Goal: Transaction & Acquisition: Purchase product/service

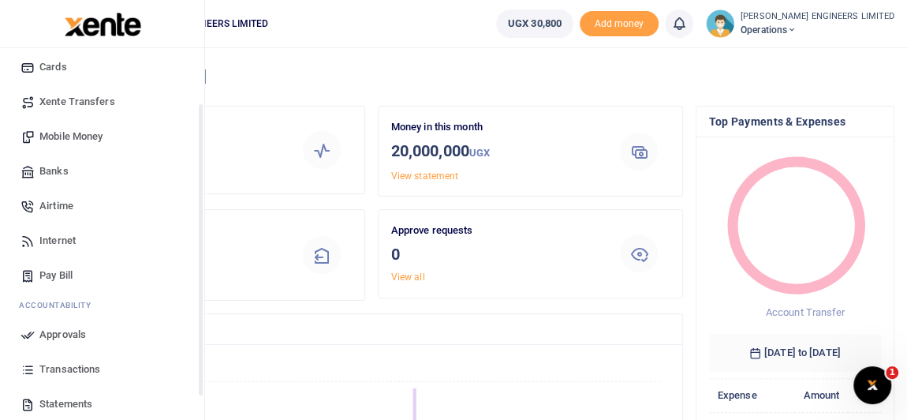
scroll to position [34, 0]
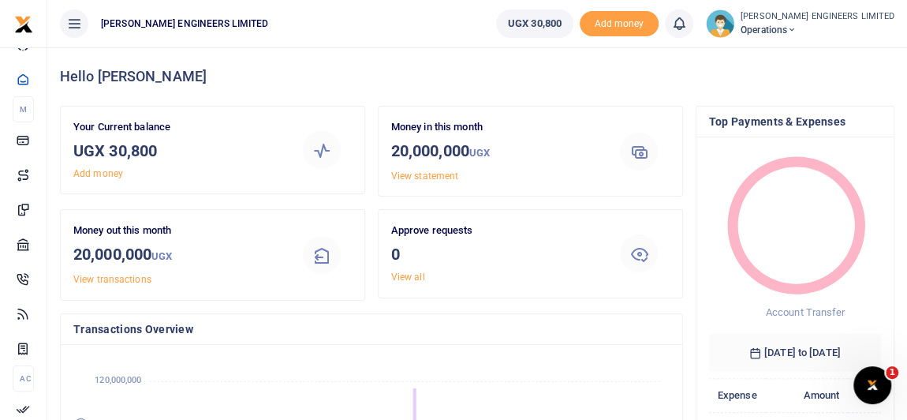
click at [797, 29] on icon at bounding box center [791, 29] width 9 height 11
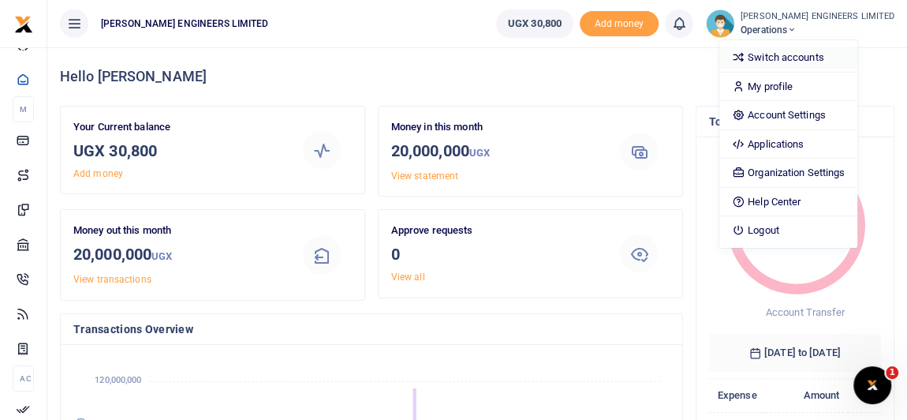
click at [826, 58] on link "Switch accounts" at bounding box center [788, 58] width 138 height 22
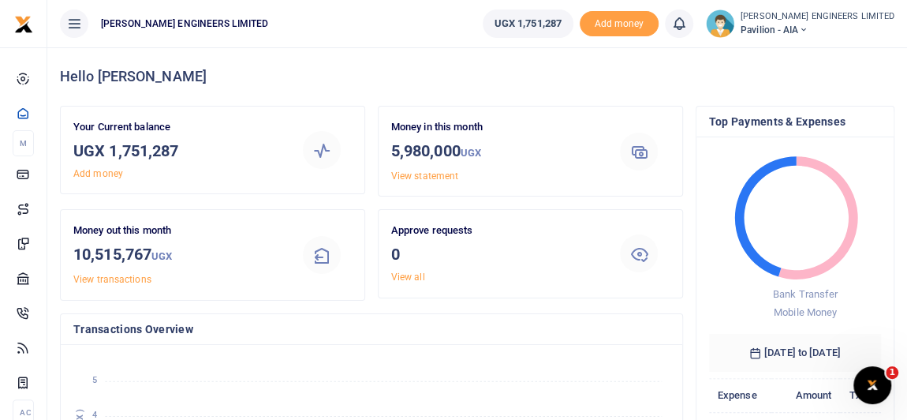
scroll to position [12, 11]
click at [808, 29] on icon at bounding box center [802, 29] width 9 height 11
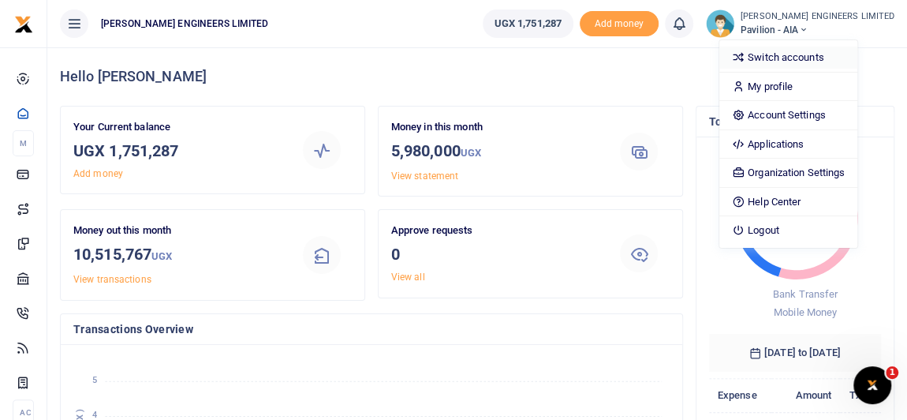
click at [823, 54] on link "Switch accounts" at bounding box center [788, 58] width 138 height 22
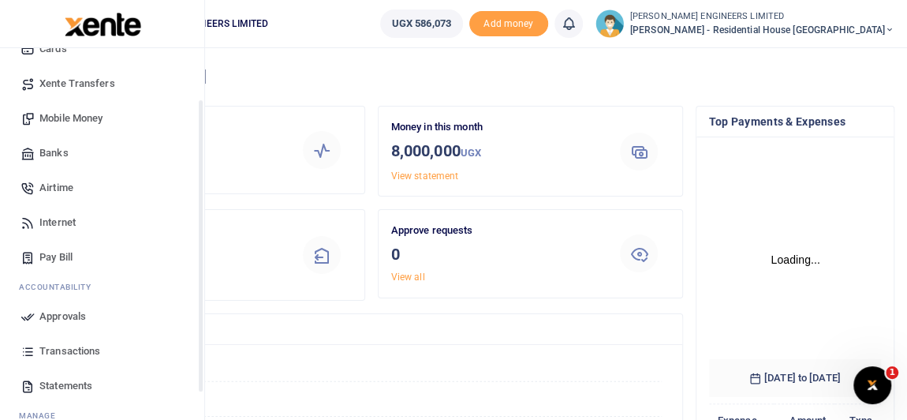
scroll to position [143, 0]
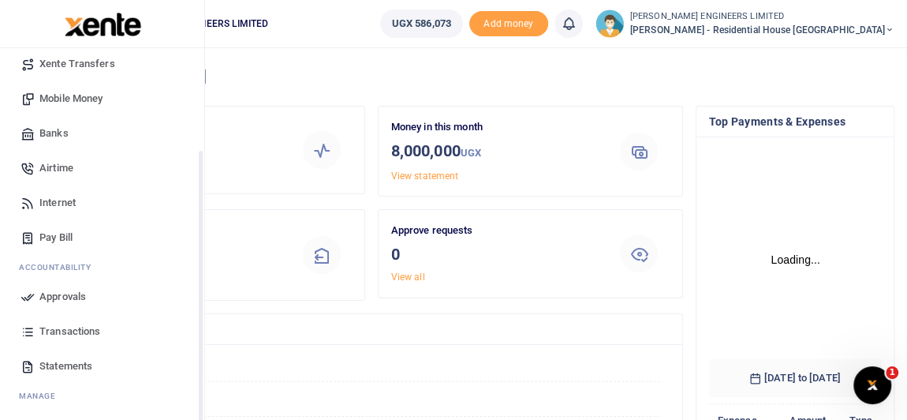
click at [64, 330] on span "Transactions" at bounding box center [69, 331] width 61 height 16
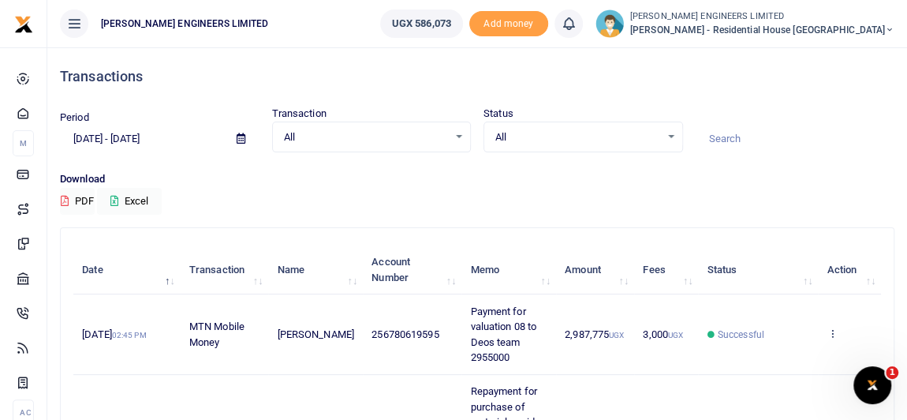
click at [891, 28] on icon at bounding box center [889, 29] width 9 height 11
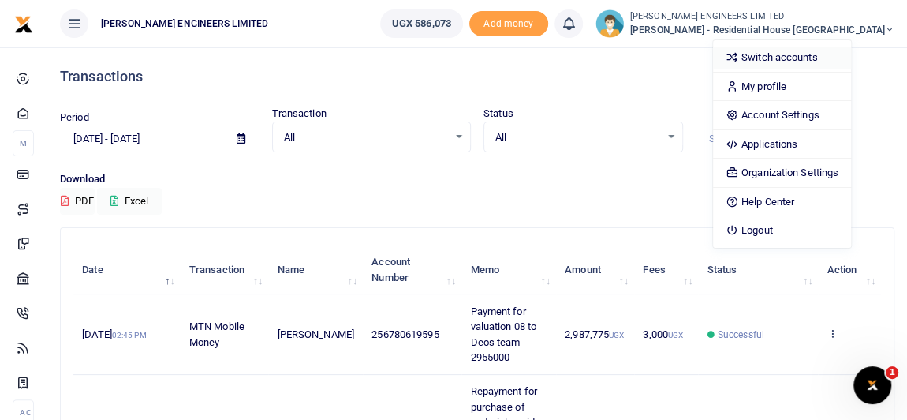
click at [831, 57] on link "Switch accounts" at bounding box center [782, 58] width 138 height 22
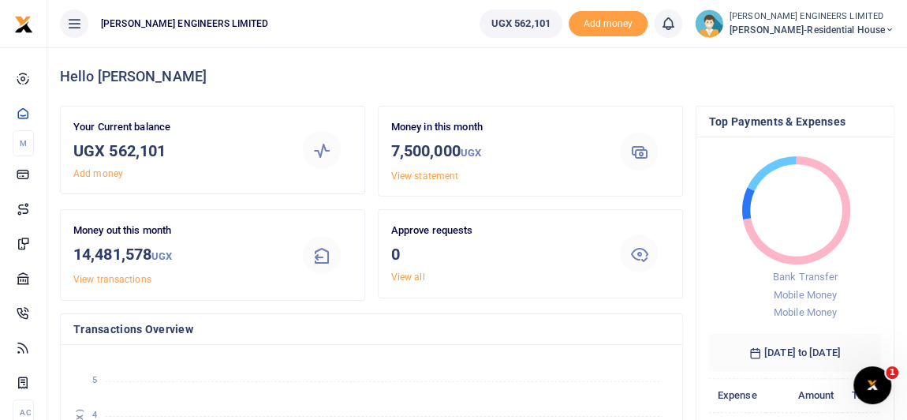
scroll to position [12, 11]
click at [889, 30] on icon at bounding box center [889, 29] width 9 height 11
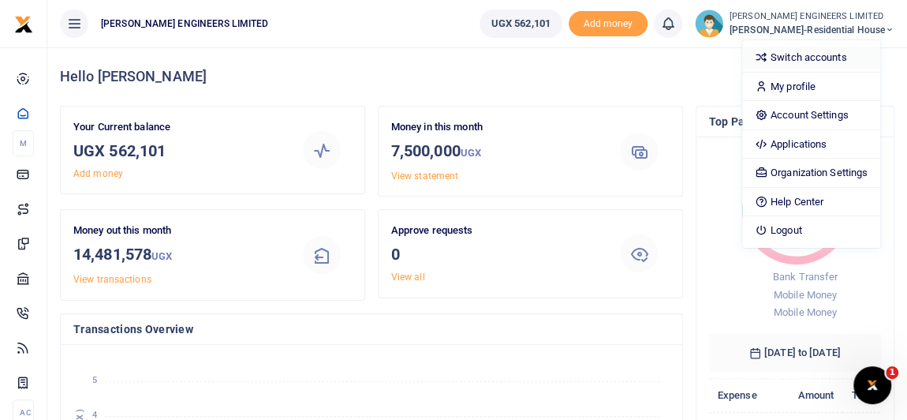
click at [835, 58] on link "Switch accounts" at bounding box center [811, 58] width 138 height 22
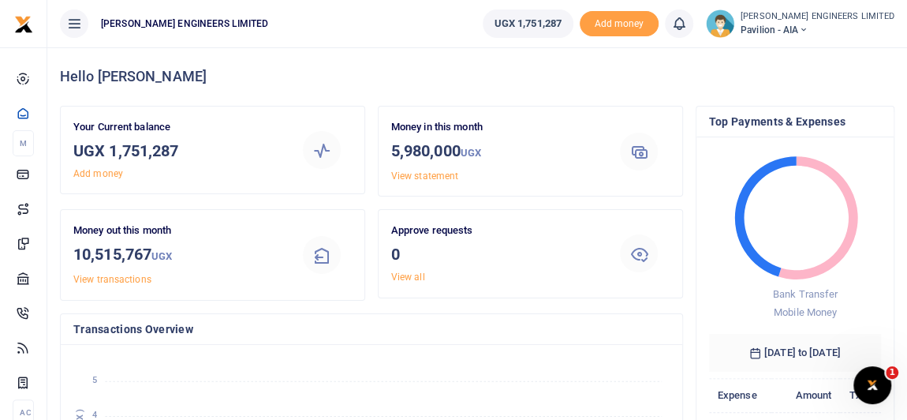
scroll to position [12, 11]
click at [808, 29] on icon at bounding box center [802, 29] width 9 height 11
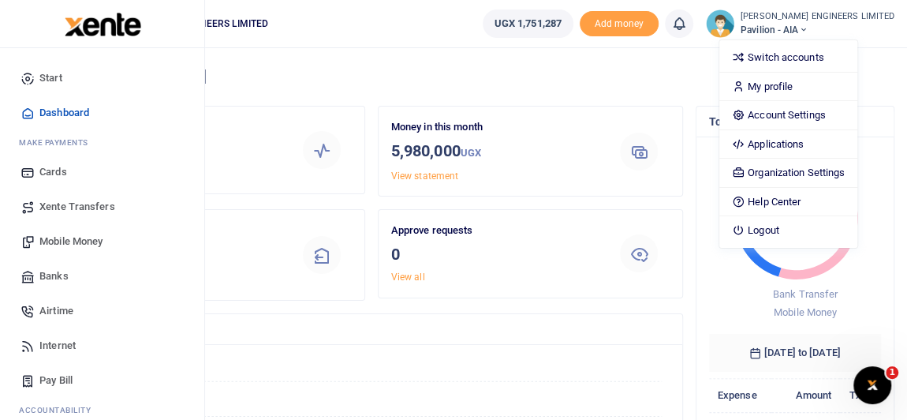
click at [73, 206] on span "Xente Transfers" at bounding box center [77, 207] width 76 height 16
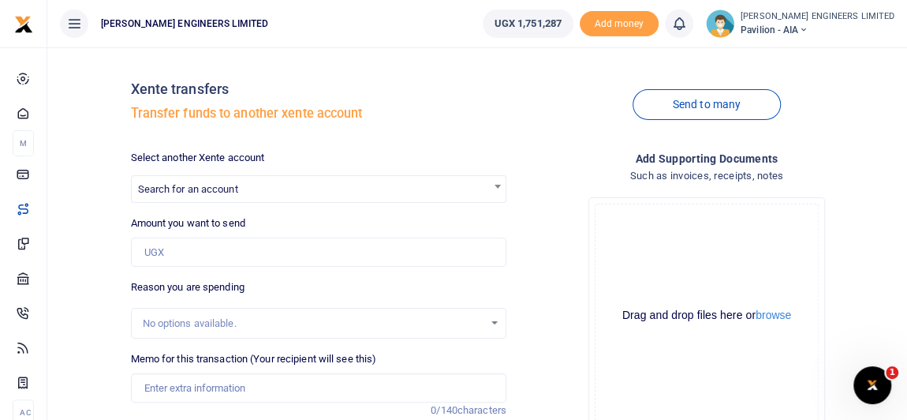
click at [187, 191] on span "Search for an account" at bounding box center [188, 189] width 100 height 12
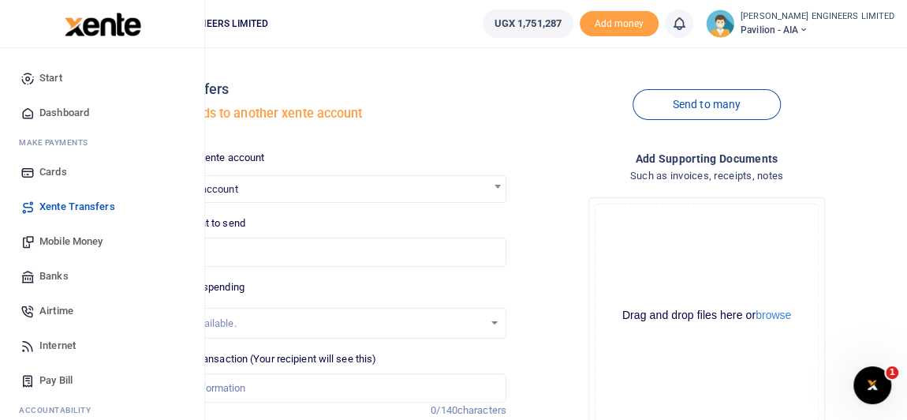
click at [43, 275] on span "Banks" at bounding box center [53, 276] width 29 height 16
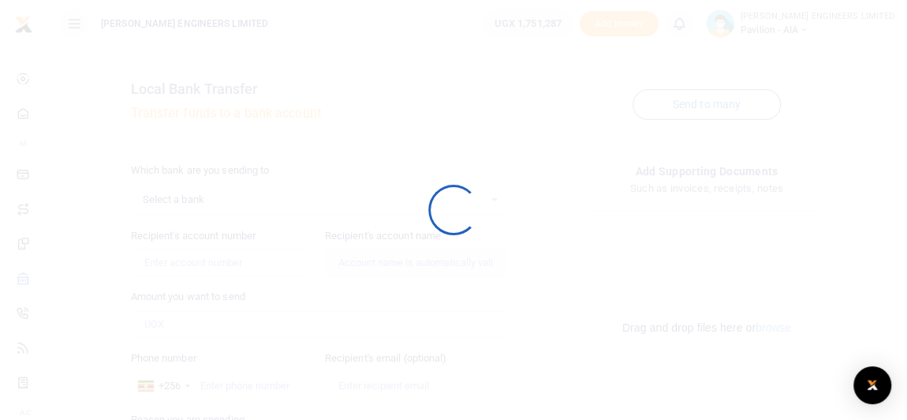
select select
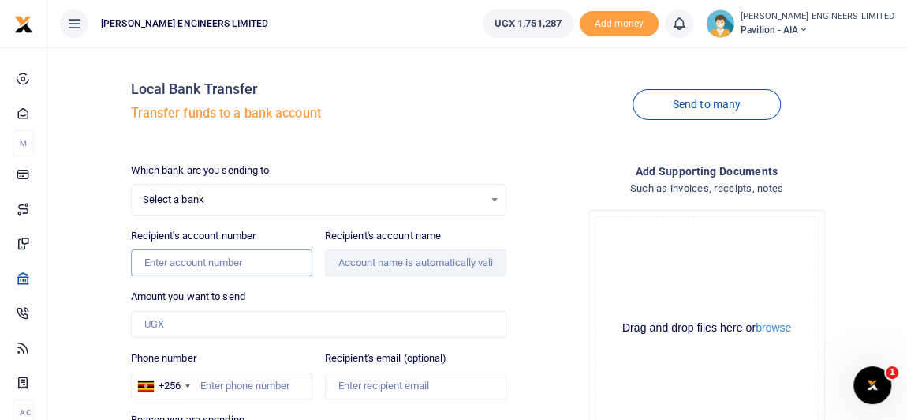
click at [168, 262] on input "Recipient's account number" at bounding box center [221, 262] width 181 height 27
click at [167, 266] on input "Recipient's account number" at bounding box center [221, 262] width 181 height 27
type input "9030016121656"
click at [391, 260] on input "Recipient's account name" at bounding box center [415, 262] width 181 height 27
click at [425, 267] on input "Recipient's account name" at bounding box center [415, 262] width 181 height 27
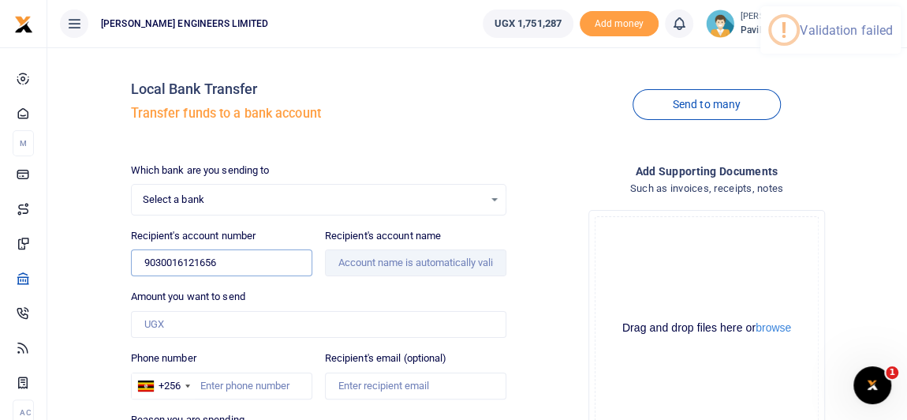
click at [248, 266] on input "9030016121656" at bounding box center [221, 262] width 181 height 27
click at [372, 267] on input "Recipient's account name" at bounding box center [415, 262] width 181 height 27
click at [413, 263] on input "Recipient's account name" at bounding box center [415, 262] width 181 height 27
click at [215, 196] on span "Select a bank" at bounding box center [313, 200] width 341 height 16
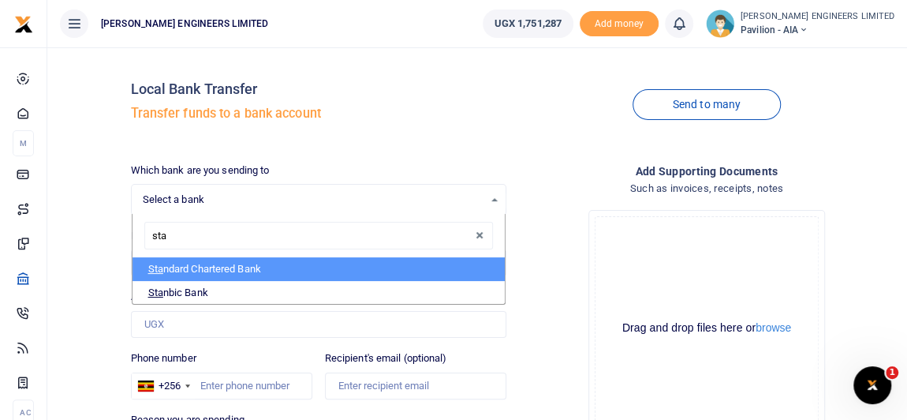
type input "stan"
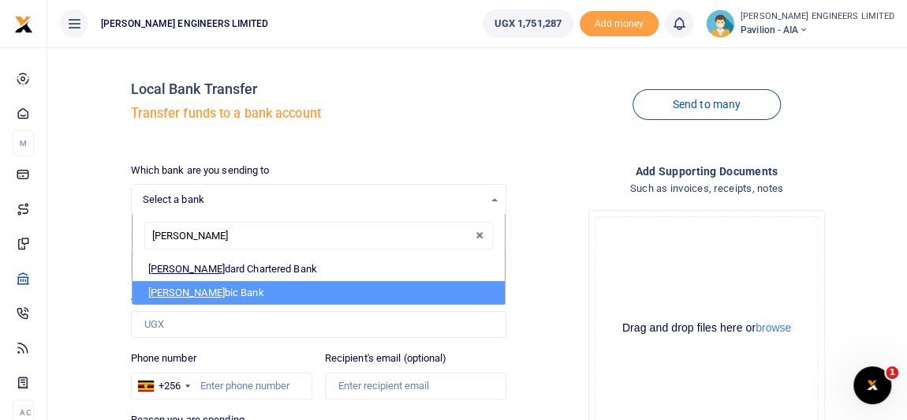
click at [195, 289] on li "Stan bic Bank" at bounding box center [319, 293] width 372 height 24
select select "STANBIC"
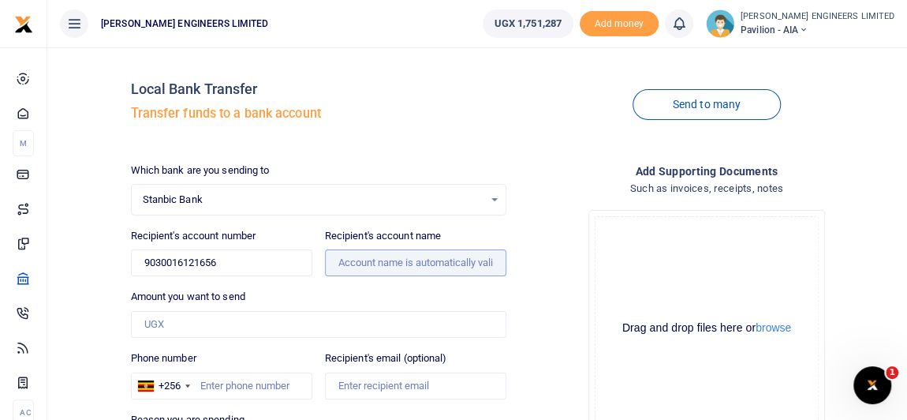
click at [389, 266] on input "Recipient's account name" at bounding box center [415, 262] width 181 height 27
click at [388, 265] on input "Recipient's account name" at bounding box center [415, 262] width 181 height 27
click at [248, 263] on input "9030016121656" at bounding box center [221, 262] width 181 height 27
click at [379, 263] on input "Recipient's account name" at bounding box center [415, 262] width 181 height 27
type input "Alvin Ariho"
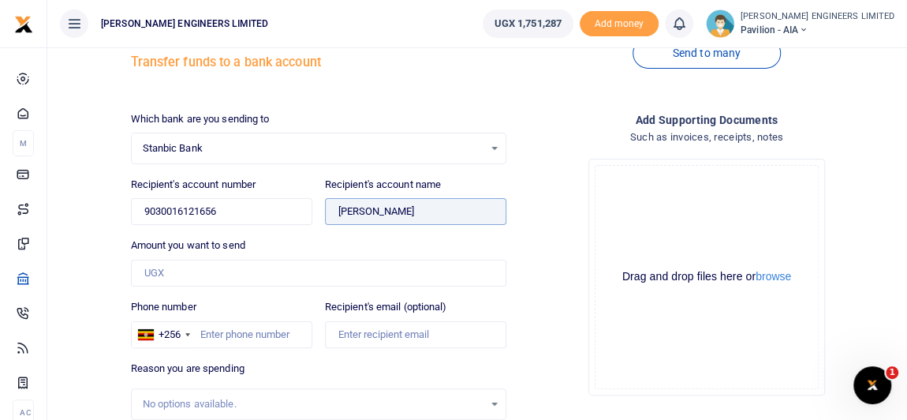
scroll to position [71, 0]
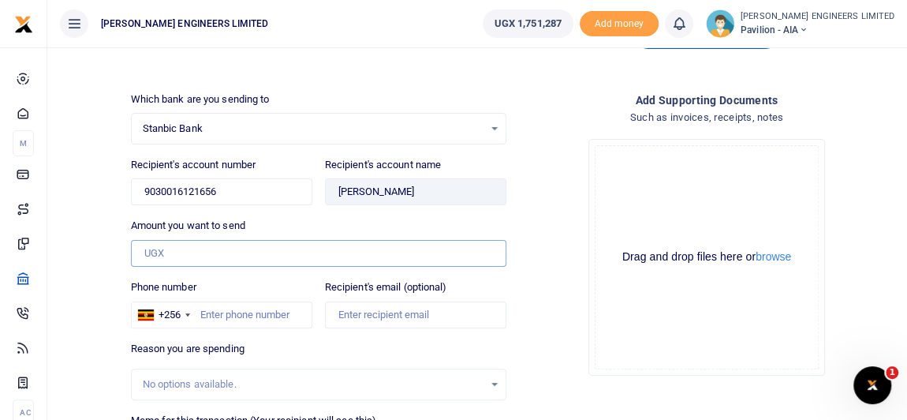
click at [161, 245] on input "Amount you want to send" at bounding box center [318, 253] width 375 height 27
type input "1,500,000"
click at [204, 309] on input "Phone number" at bounding box center [221, 314] width 181 height 27
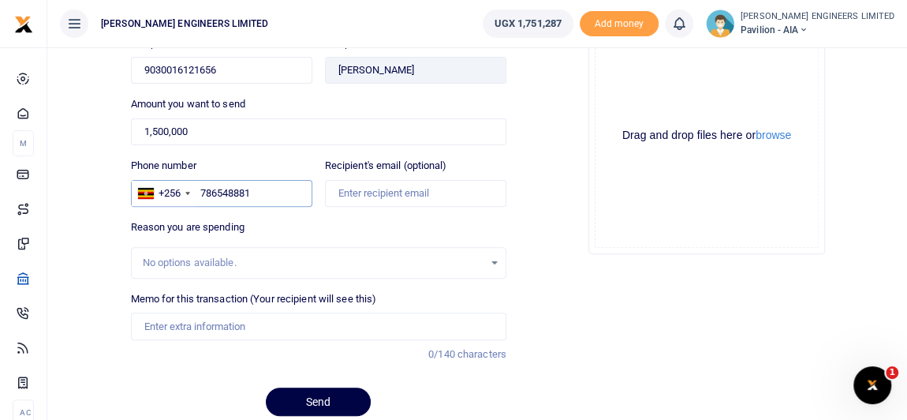
scroll to position [215, 0]
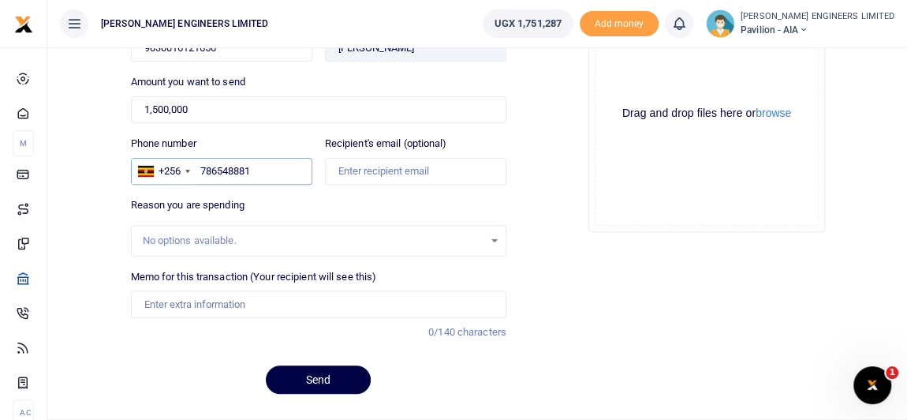
type input "786548881"
click at [175, 302] on input "Memo for this transaction (Your recipient will see this)" at bounding box center [318, 303] width 375 height 27
click at [163, 302] on input "Memo for this transaction (Your recipient will see this)" at bounding box center [318, 303] width 375 height 27
click at [160, 235] on div "No options available." at bounding box center [313, 241] width 341 height 16
click at [172, 304] on input "Memo for this transaction (Your recipient will see this)" at bounding box center [318, 303] width 375 height 27
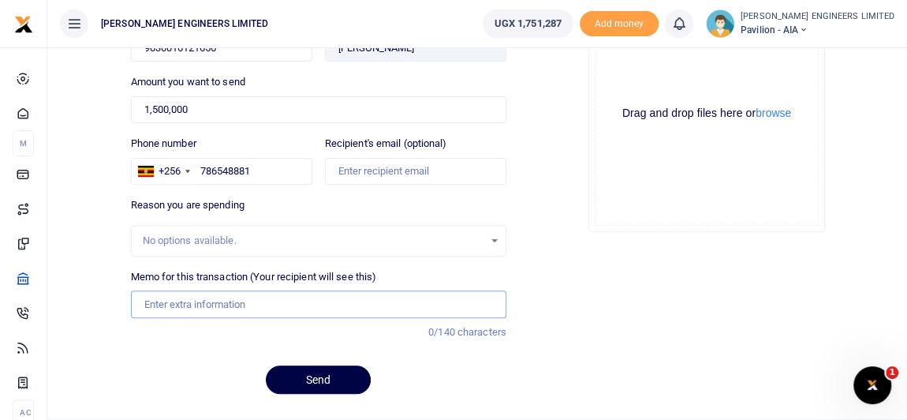
click at [163, 297] on input "Memo for this transaction (Your recipient will see this)" at bounding box center [318, 303] width 375 height 27
click at [200, 105] on input "1,500,000" at bounding box center [318, 109] width 375 height 27
click at [158, 301] on input "Memo for this transaction (Your recipient will see this)" at bounding box center [318, 303] width 375 height 27
type input "Payment for 12by1 timbers"
click at [328, 375] on button "Send" at bounding box center [318, 379] width 105 height 28
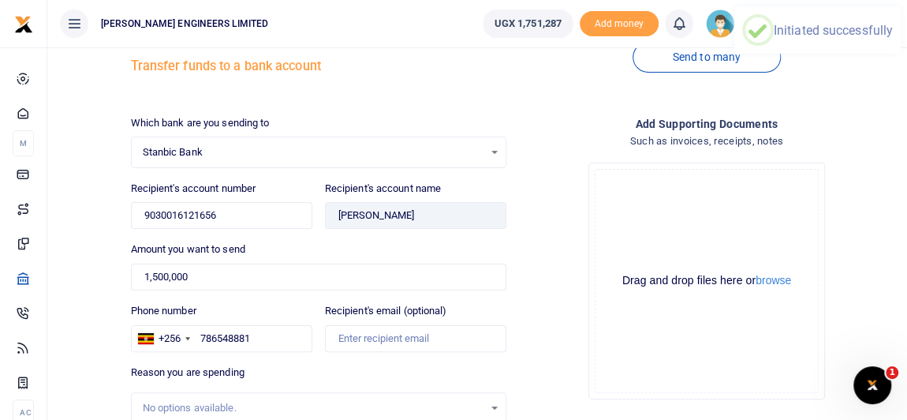
scroll to position [0, 0]
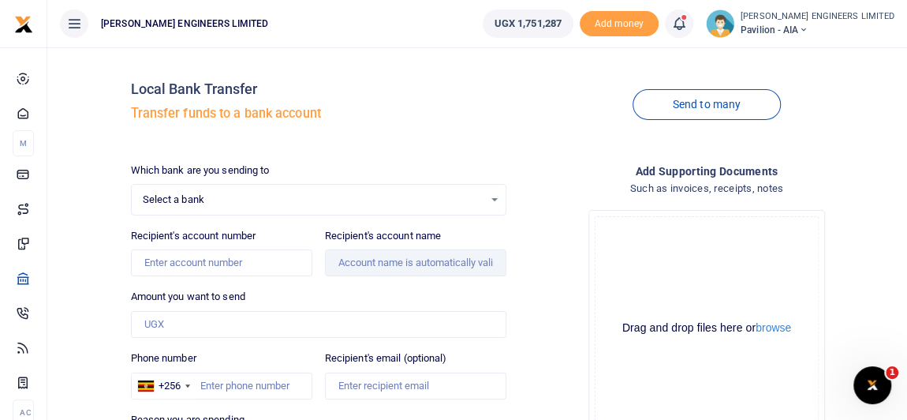
click at [687, 25] on icon at bounding box center [679, 23] width 16 height 17
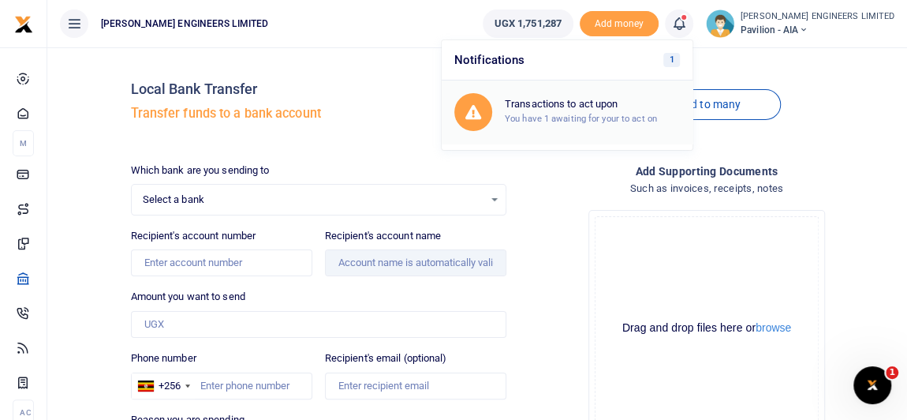
click at [612, 110] on div "Transactions to act upon You have 1 awaiting for your to act on" at bounding box center [592, 112] width 175 height 28
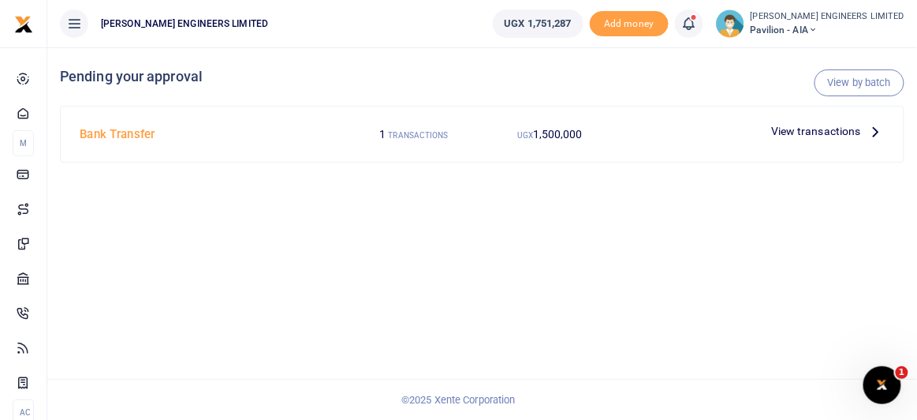
click at [829, 133] on span "View transactions" at bounding box center [816, 130] width 90 height 17
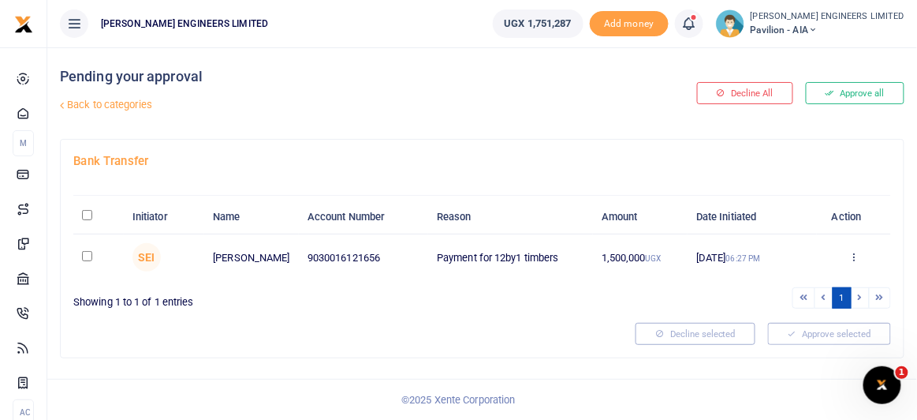
click at [87, 255] on input "checkbox" at bounding box center [87, 256] width 10 height 10
checkbox input "true"
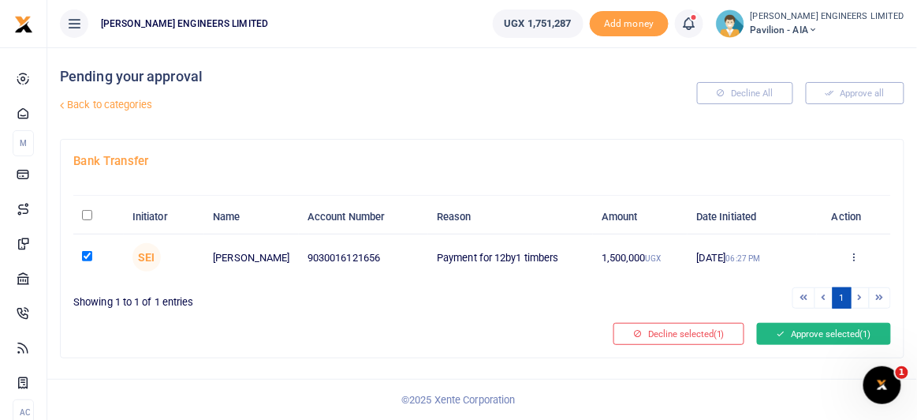
click at [820, 329] on button "Approve selected (1)" at bounding box center [824, 334] width 134 height 22
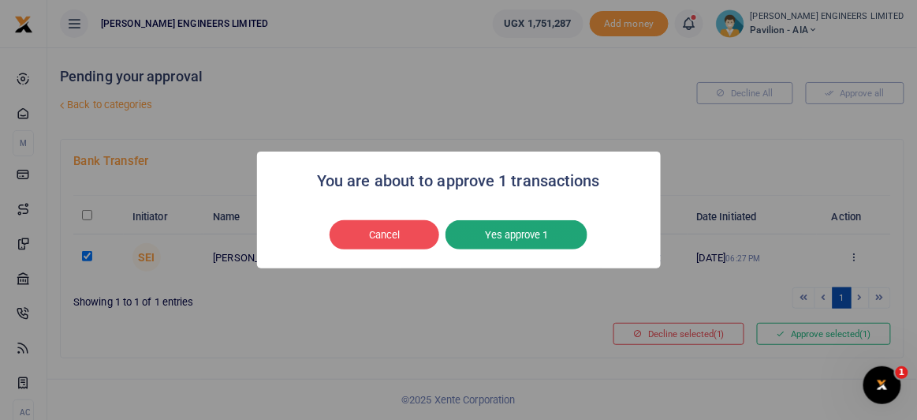
click at [526, 237] on button "Yes approve 1" at bounding box center [517, 235] width 142 height 30
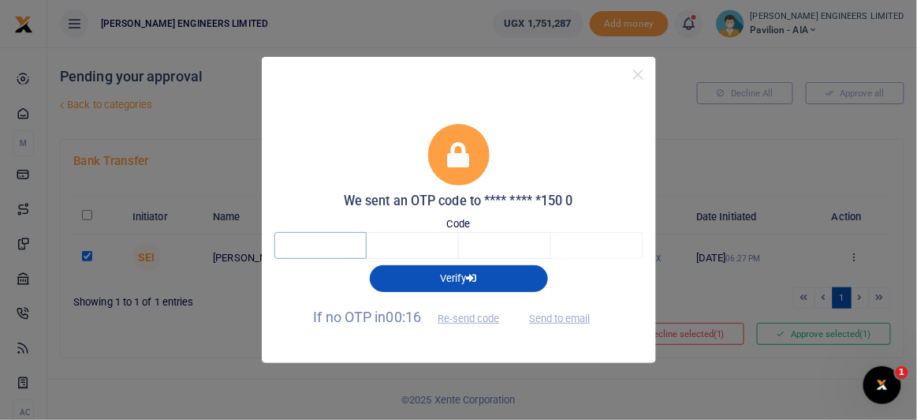
click at [316, 247] on input "text" at bounding box center [321, 245] width 92 height 27
click at [321, 244] on input "text" at bounding box center [321, 245] width 92 height 27
click at [550, 315] on button "Send to email" at bounding box center [560, 317] width 88 height 27
click at [324, 247] on input "text" at bounding box center [321, 245] width 92 height 27
type input "8"
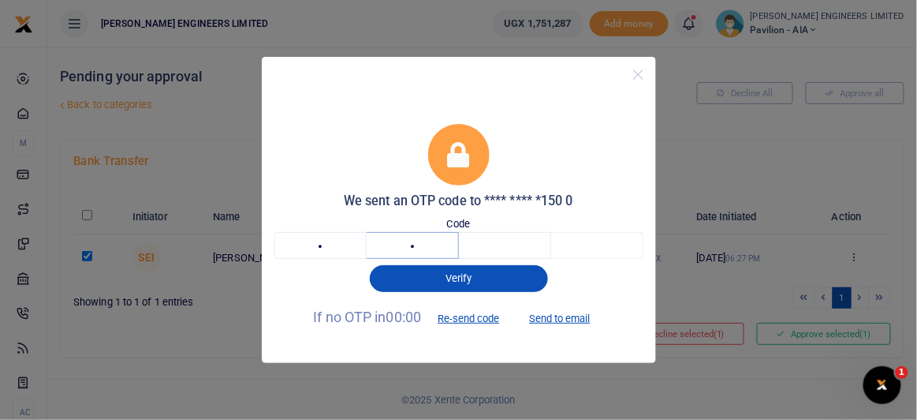
type input "1"
type input "8"
type input "3"
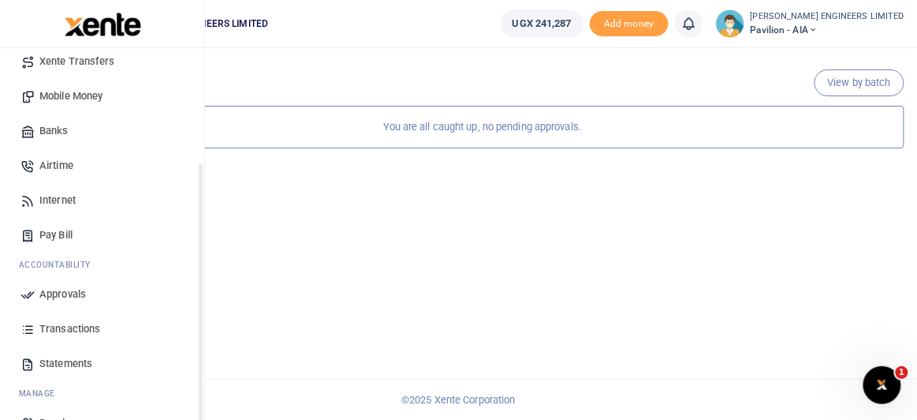
scroll to position [177, 0]
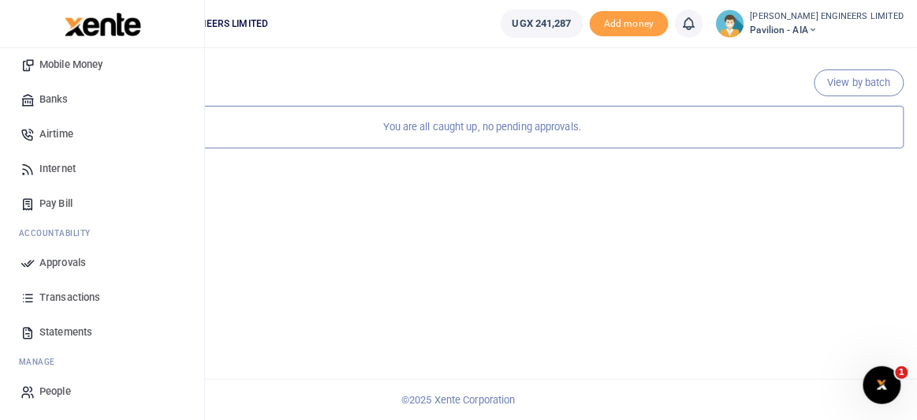
click at [59, 297] on span "Transactions" at bounding box center [69, 297] width 61 height 16
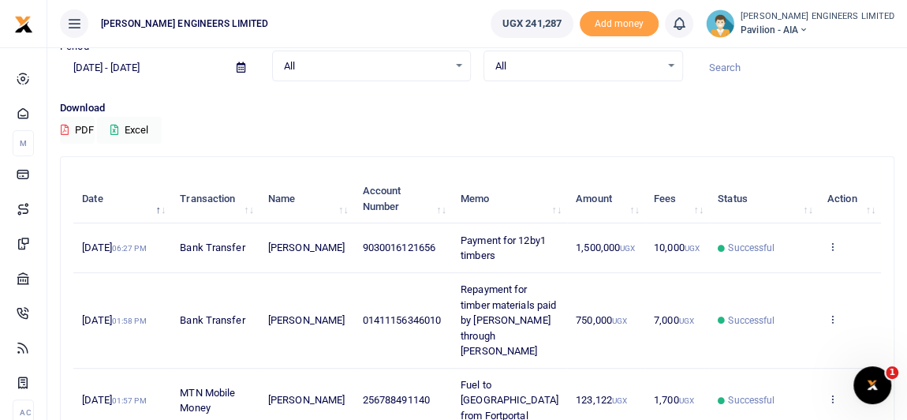
scroll to position [143, 0]
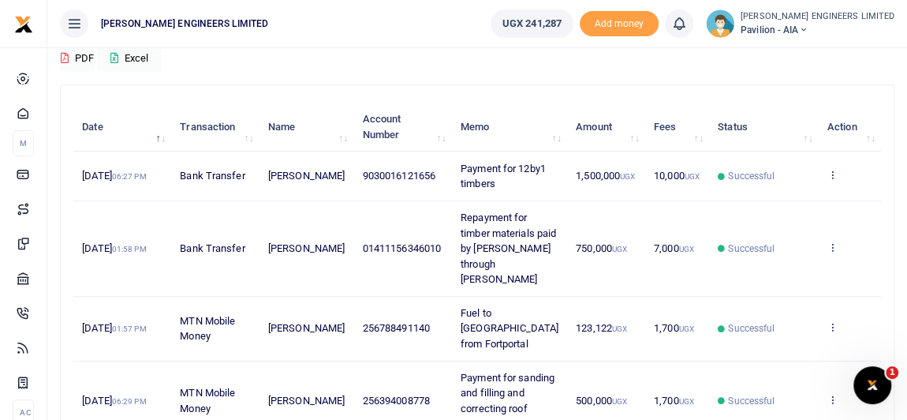
click at [784, 192] on td "Successful" at bounding box center [764, 175] width 110 height 49
click at [720, 200] on td "Successful" at bounding box center [764, 175] width 110 height 49
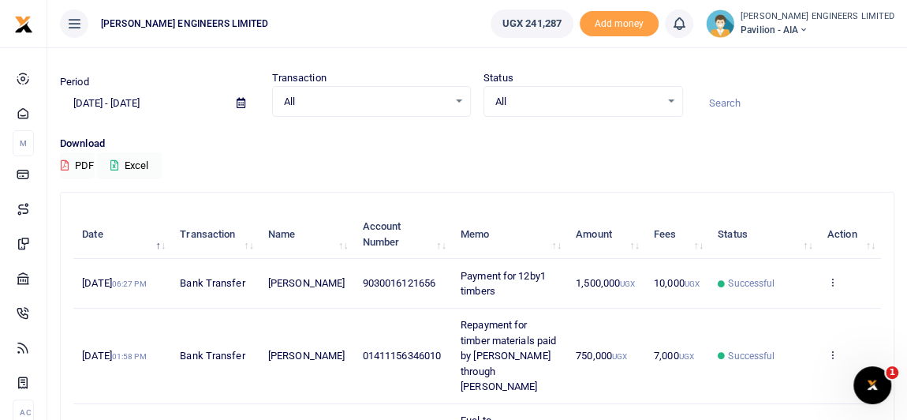
scroll to position [0, 0]
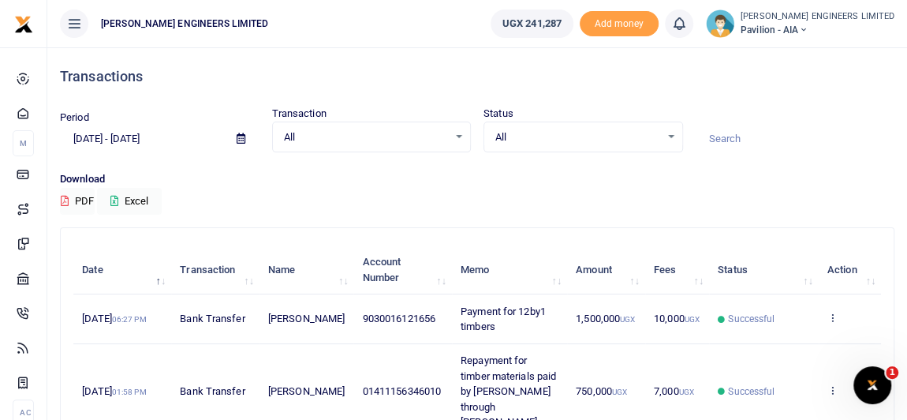
click at [808, 28] on icon at bounding box center [802, 29] width 9 height 11
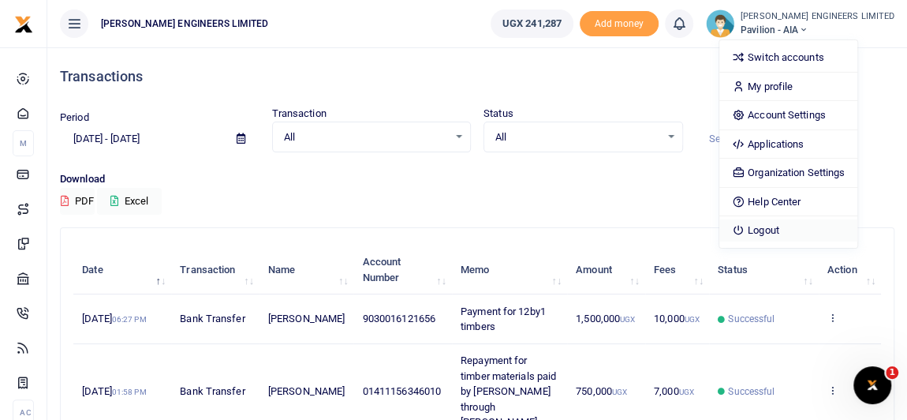
click at [811, 226] on link "Logout" at bounding box center [788, 230] width 138 height 22
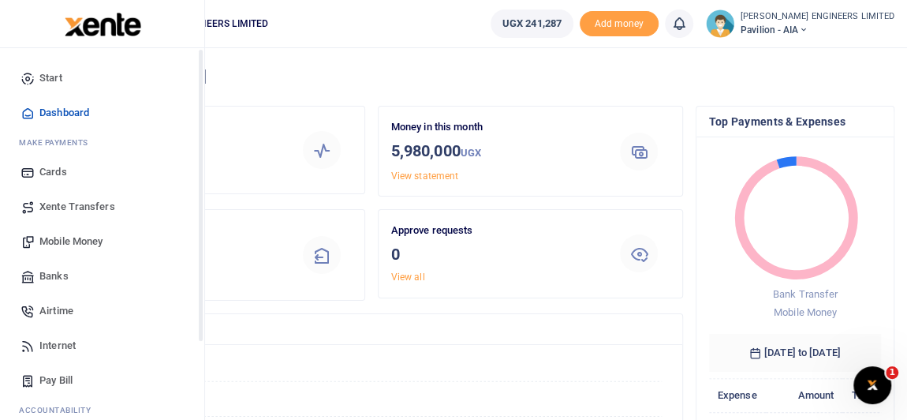
scroll to position [12, 11]
click at [70, 239] on span "Mobile Money" at bounding box center [70, 241] width 63 height 16
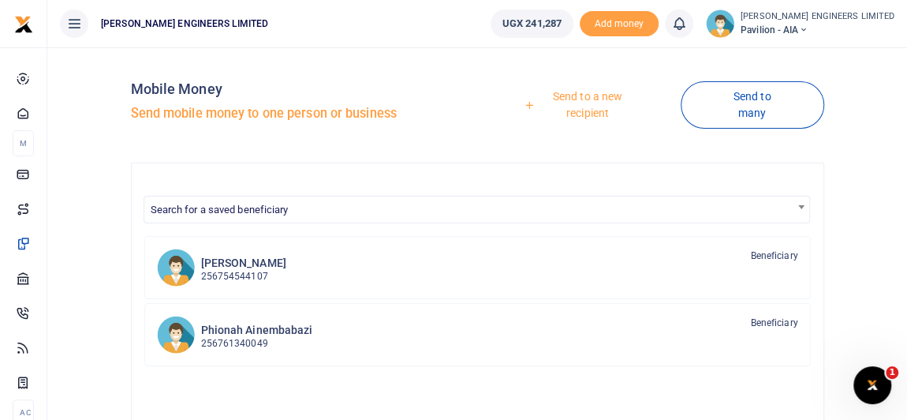
click at [596, 96] on link "Send to a new recipient" at bounding box center [582, 104] width 197 height 45
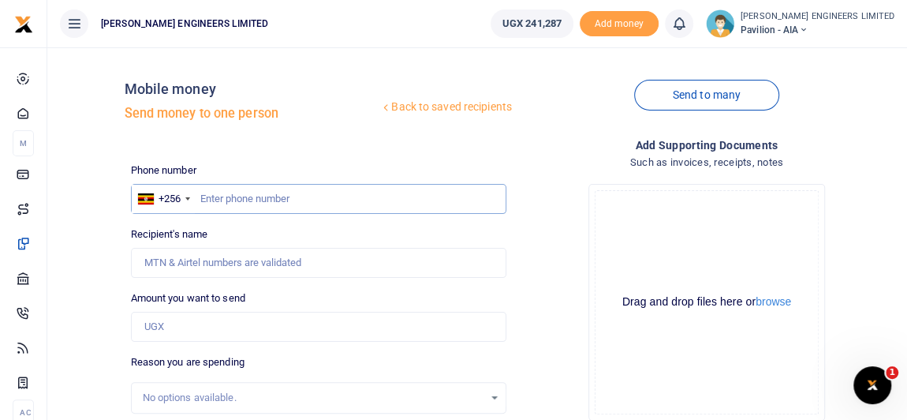
click at [242, 200] on input "text" at bounding box center [318, 199] width 375 height 30
type input "786736803"
type input "[PERSON_NAME]"
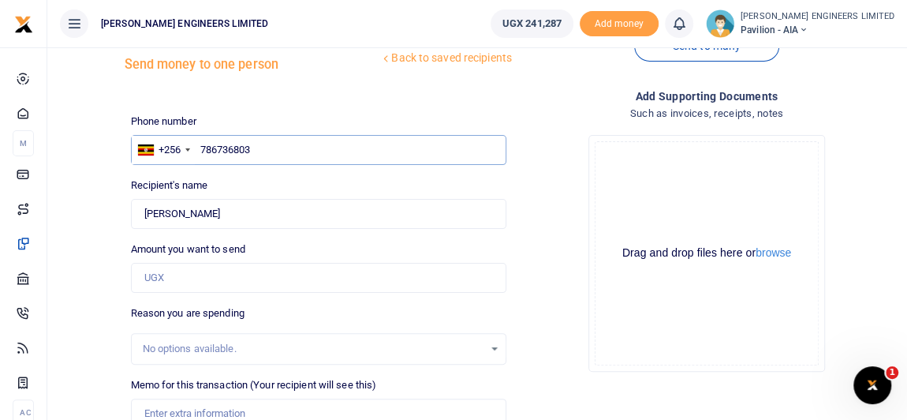
scroll to position [71, 0]
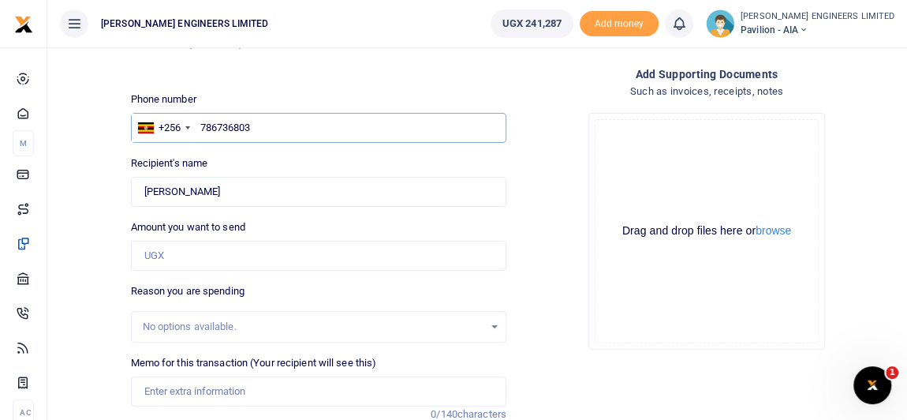
type input "786736803"
click at [168, 256] on input "Amount you want to send" at bounding box center [318, 256] width 375 height 30
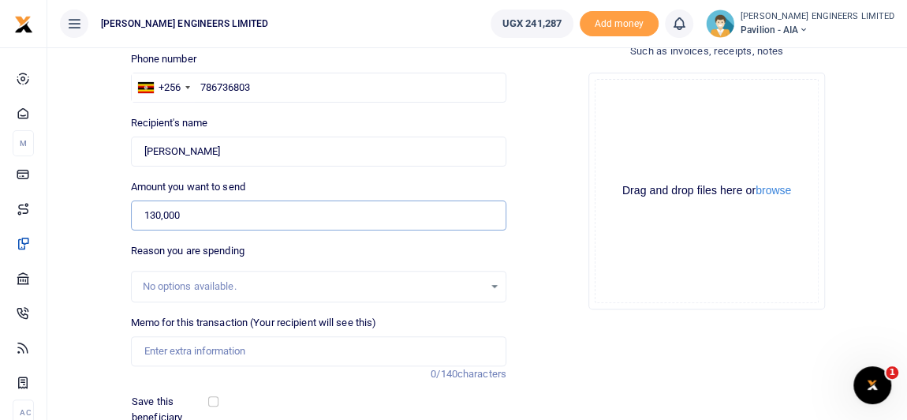
scroll to position [143, 0]
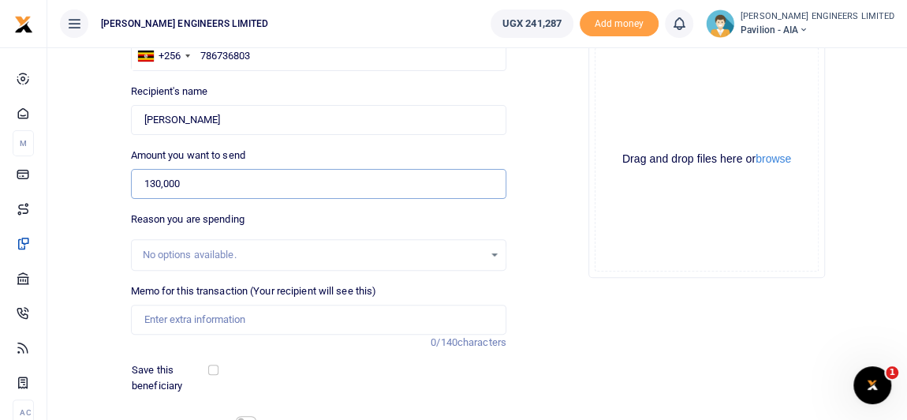
type input "130,000"
click at [163, 317] on input "Memo for this transaction (Your recipient will see this)" at bounding box center [318, 319] width 375 height 30
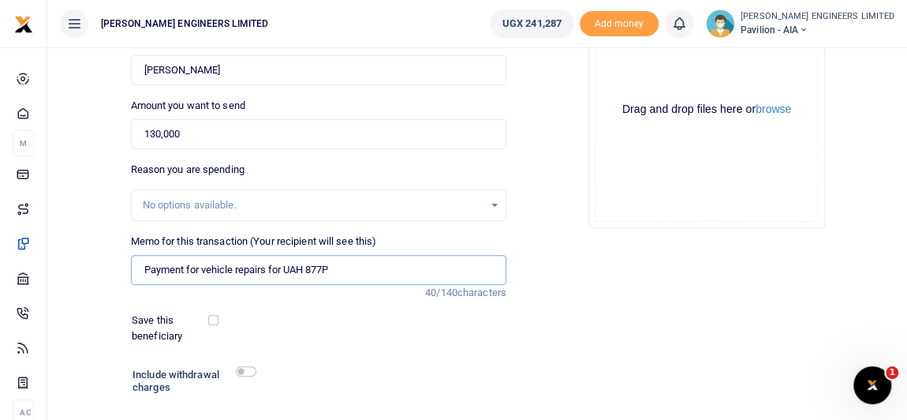
scroll to position [215, 0]
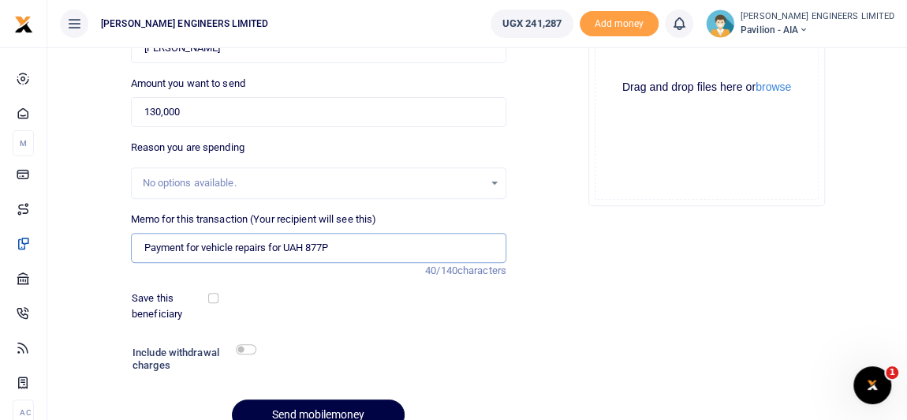
type input "Payment for vehicle repairs for UAH 877P"
click at [250, 347] on input "checkbox" at bounding box center [246, 349] width 21 height 10
checkbox input "true"
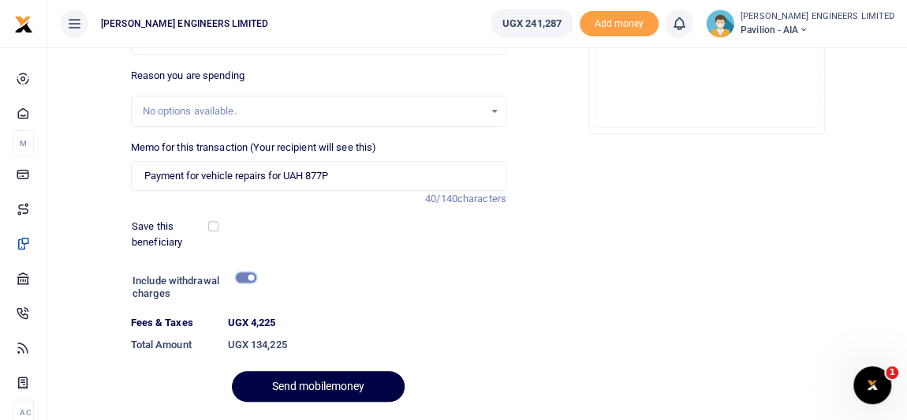
scroll to position [333, 0]
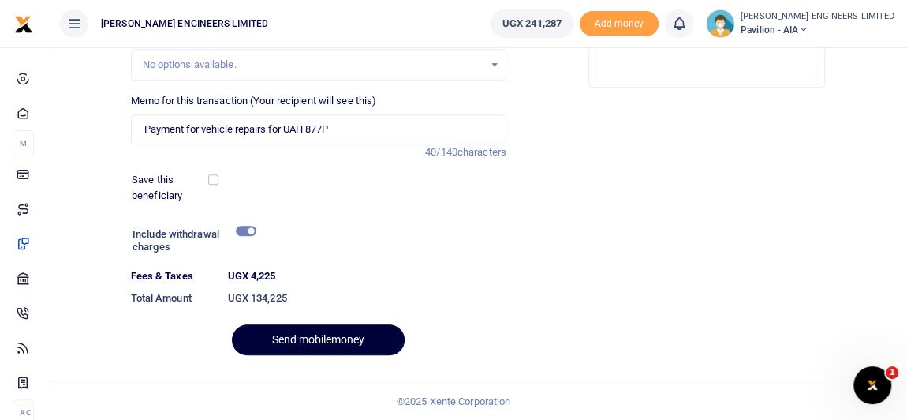
click at [342, 341] on button "Send mobilemoney" at bounding box center [318, 339] width 173 height 31
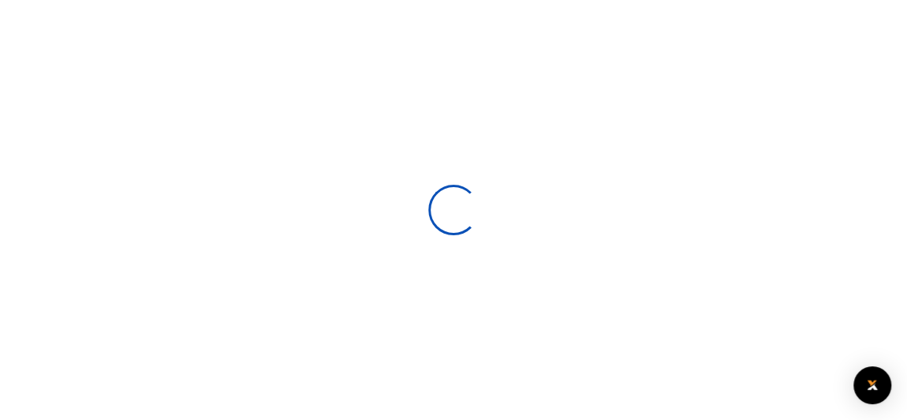
select select
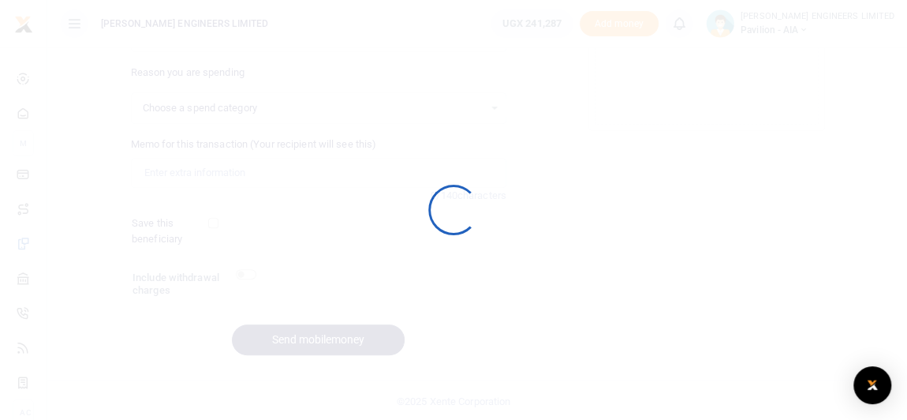
select select
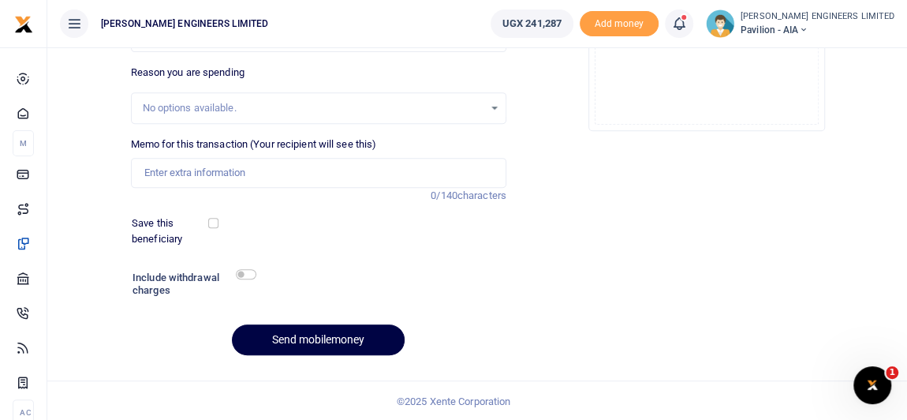
scroll to position [0, 0]
click at [687, 24] on icon at bounding box center [679, 23] width 16 height 17
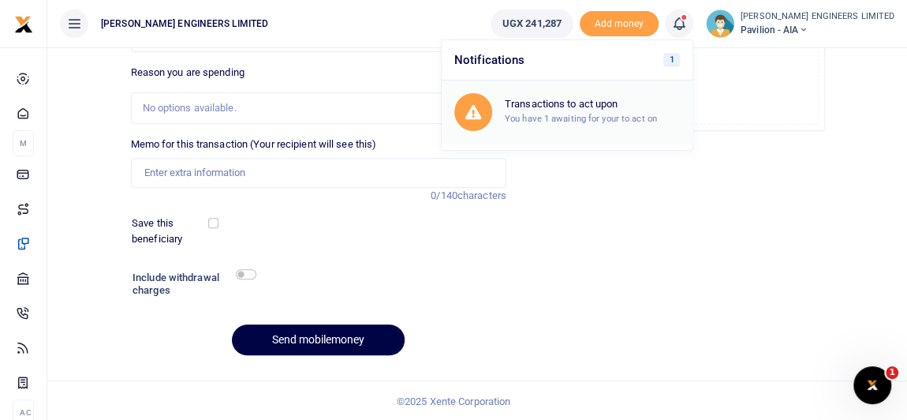
click at [581, 117] on small "You have 1 awaiting for your to act on" at bounding box center [581, 118] width 152 height 11
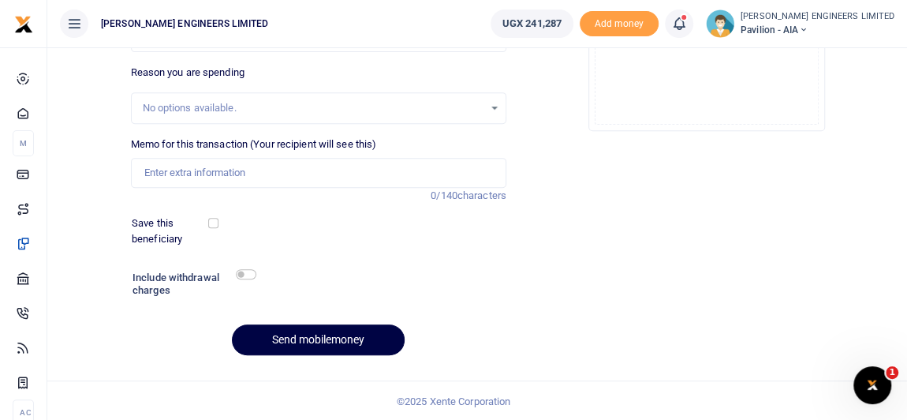
click at [687, 30] on icon at bounding box center [679, 23] width 16 height 17
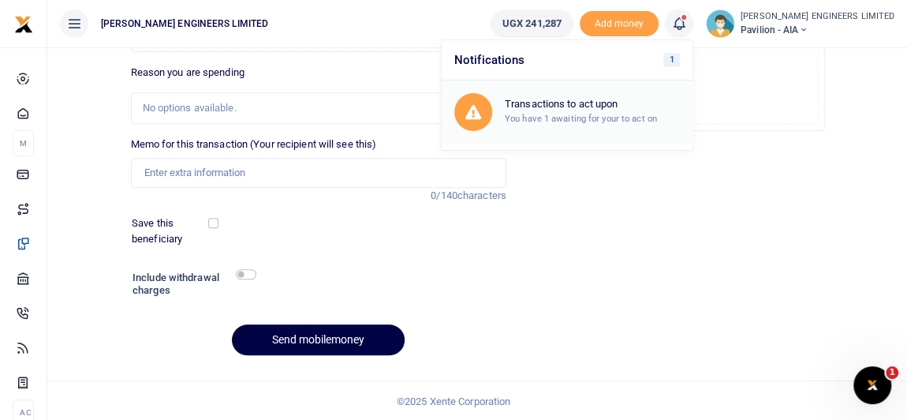
click at [614, 103] on h6 "Transactions to act upon" at bounding box center [592, 104] width 175 height 13
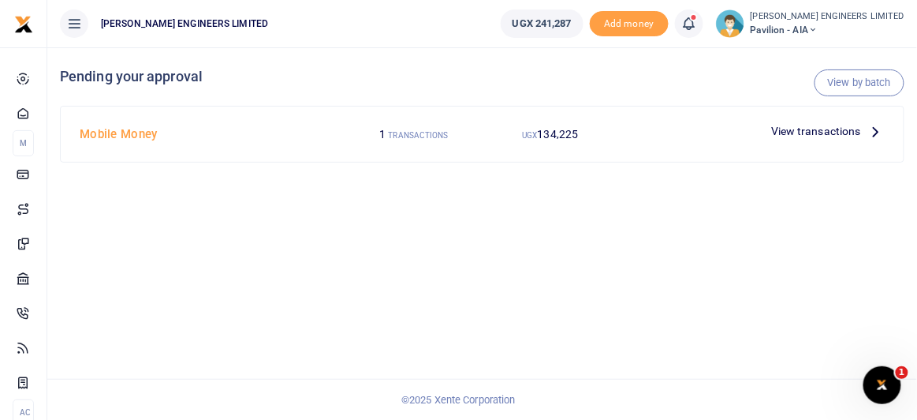
click at [837, 128] on span "View transactions" at bounding box center [816, 130] width 90 height 17
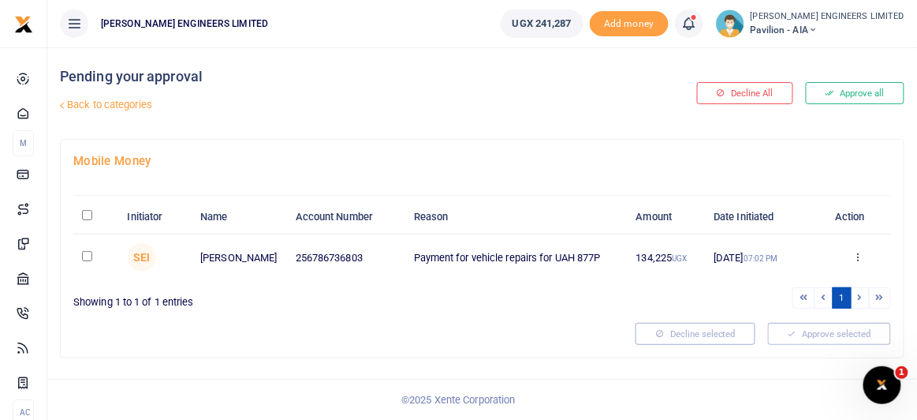
click at [86, 252] on input "checkbox" at bounding box center [87, 256] width 10 height 10
checkbox input "true"
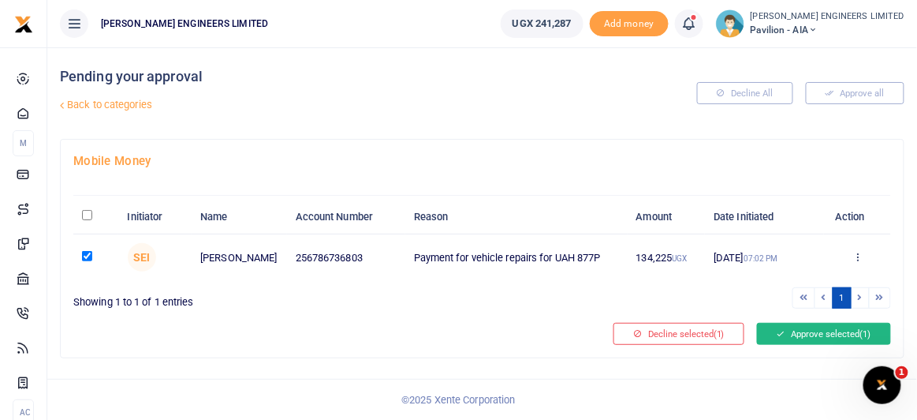
click at [841, 330] on button "Approve selected (1)" at bounding box center [824, 334] width 134 height 22
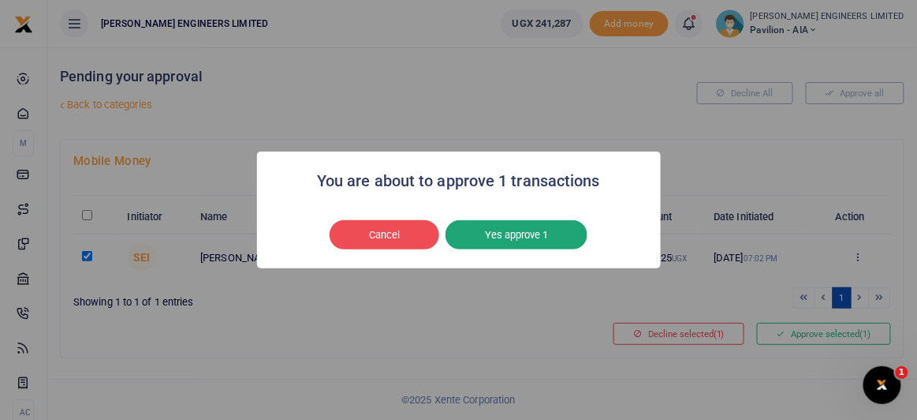
click at [524, 237] on button "Yes approve 1" at bounding box center [517, 235] width 142 height 30
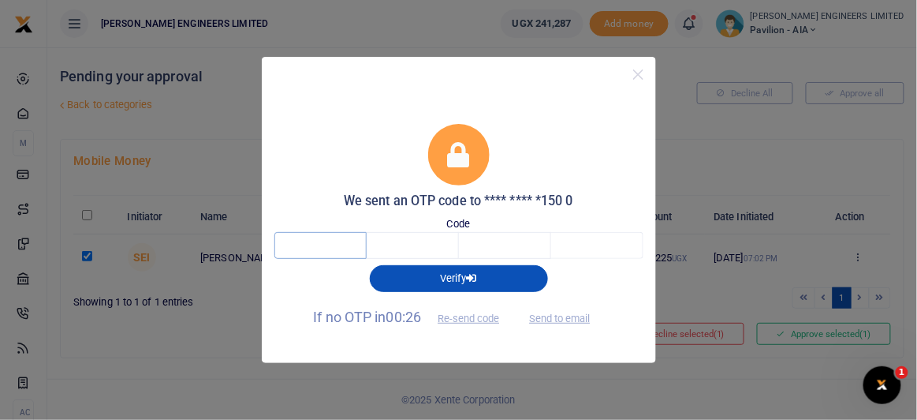
click at [327, 246] on input "text" at bounding box center [321, 245] width 92 height 27
type input "2"
type input "3"
type input "5"
type input "7"
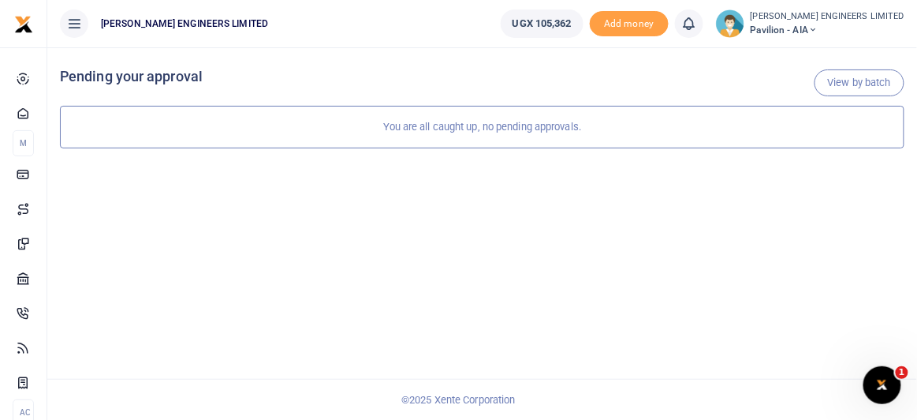
click at [818, 31] on icon at bounding box center [813, 29] width 9 height 11
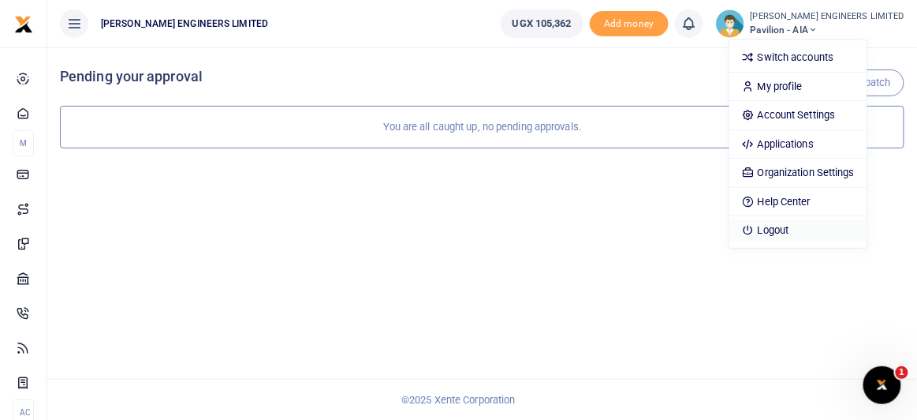
click at [821, 223] on link "Logout" at bounding box center [799, 230] width 138 height 22
